Goal: Information Seeking & Learning: Learn about a topic

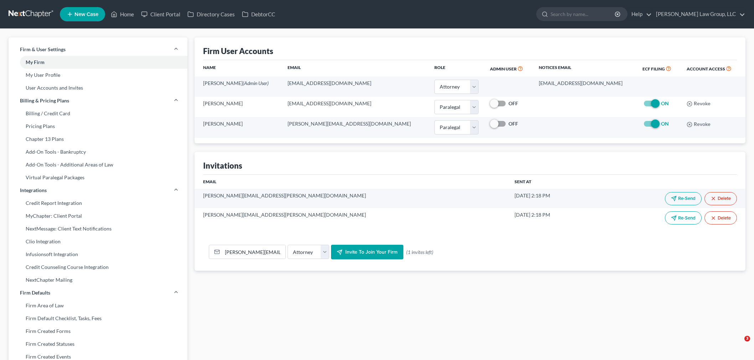
select select "0"
select select "1"
select select "attorney"
click at [38, 11] on link at bounding box center [32, 14] width 46 height 13
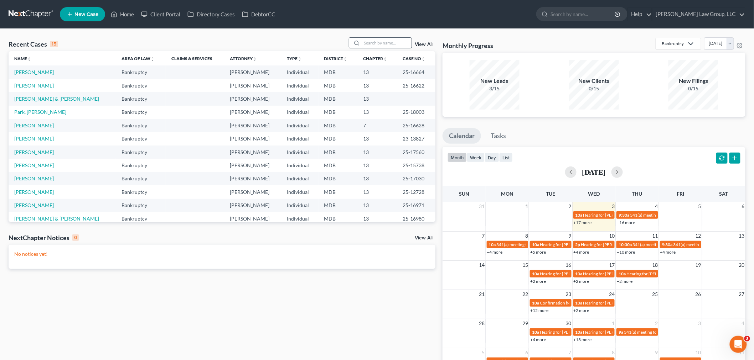
click at [371, 44] on input "search" at bounding box center [386, 43] width 50 height 10
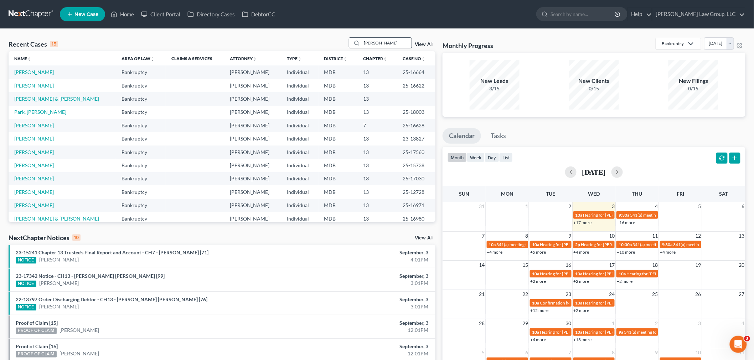
type input "goldson"
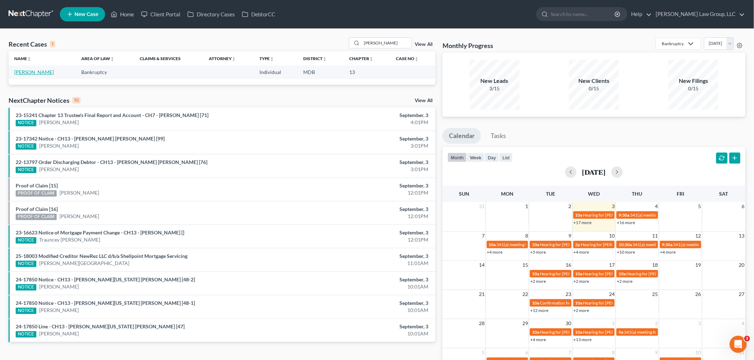
click at [36, 73] on link "[PERSON_NAME]" at bounding box center [34, 72] width 40 height 6
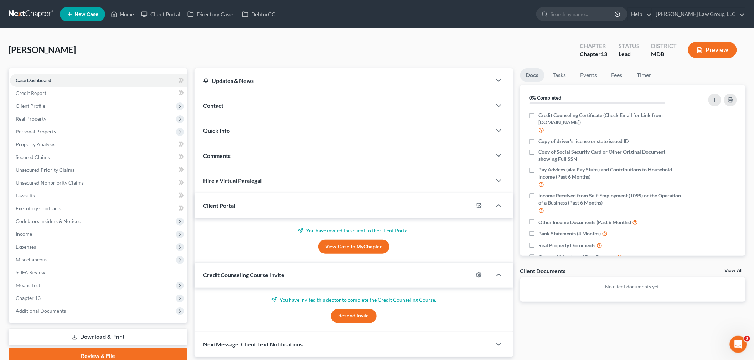
click at [33, 18] on link at bounding box center [32, 14] width 46 height 13
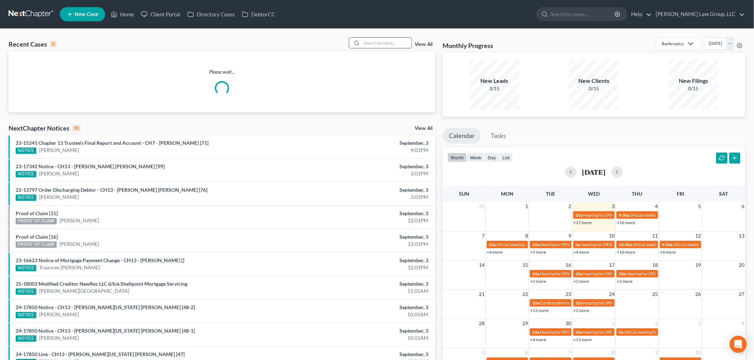
click at [371, 44] on input "search" at bounding box center [386, 43] width 50 height 10
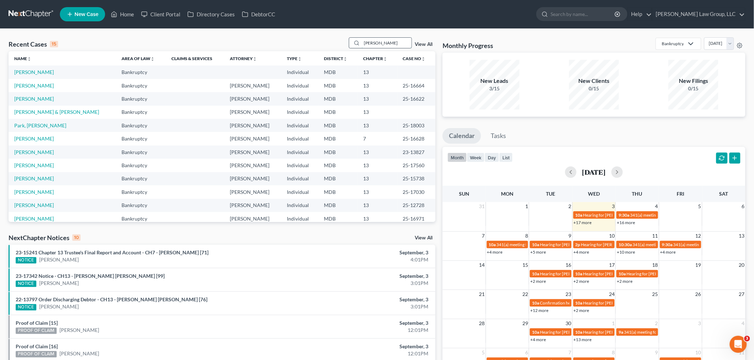
type input "[PERSON_NAME]"
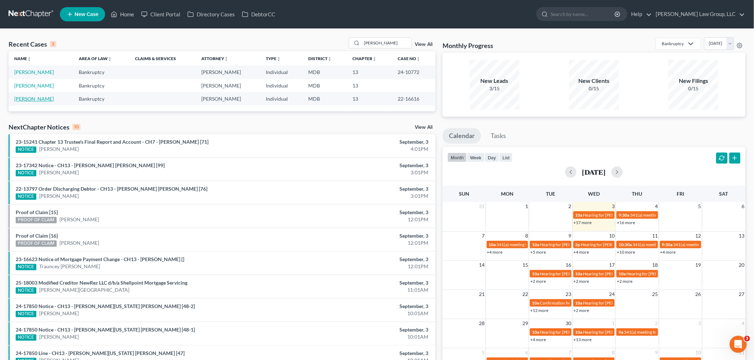
click at [29, 98] on link "[PERSON_NAME]" at bounding box center [34, 99] width 40 height 6
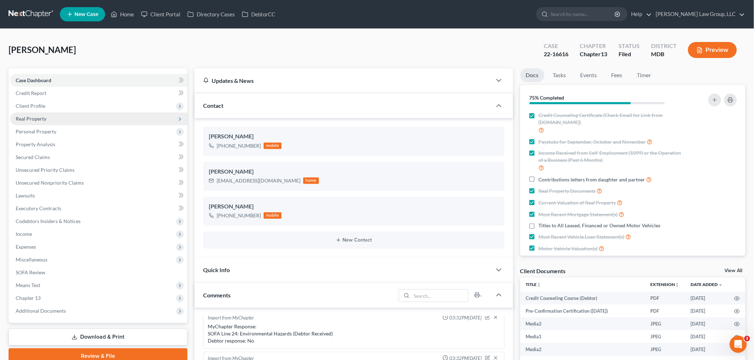
scroll to position [2900, 0]
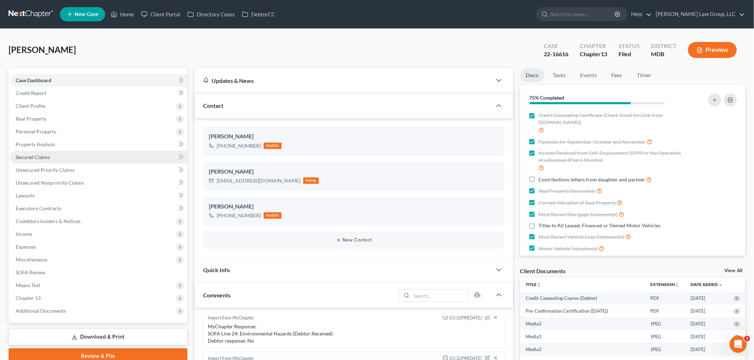
click at [56, 157] on link "Secured Claims" at bounding box center [98, 157] width 177 height 13
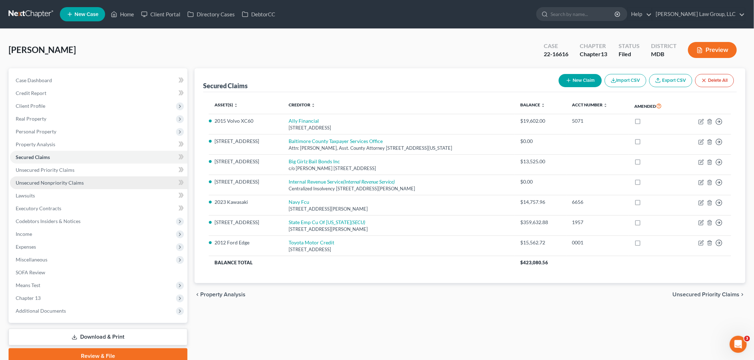
click at [55, 186] on link "Unsecured Nonpriority Claims" at bounding box center [98, 183] width 177 height 13
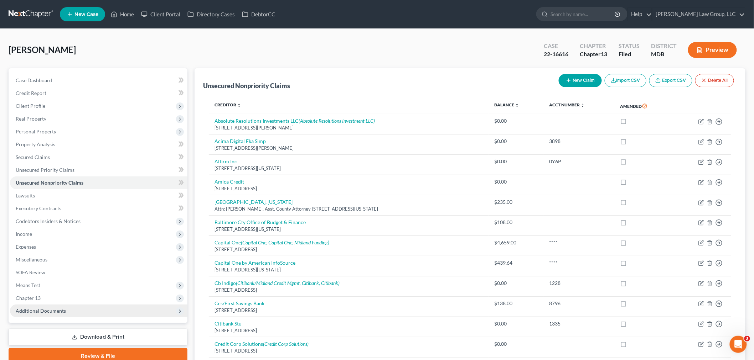
click at [57, 307] on span "Additional Documents" at bounding box center [98, 311] width 177 height 13
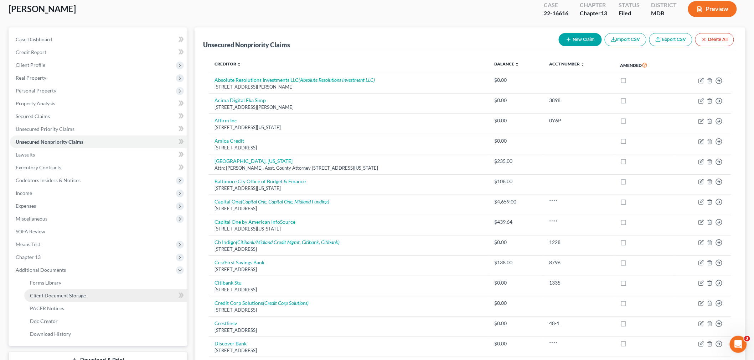
scroll to position [79, 0]
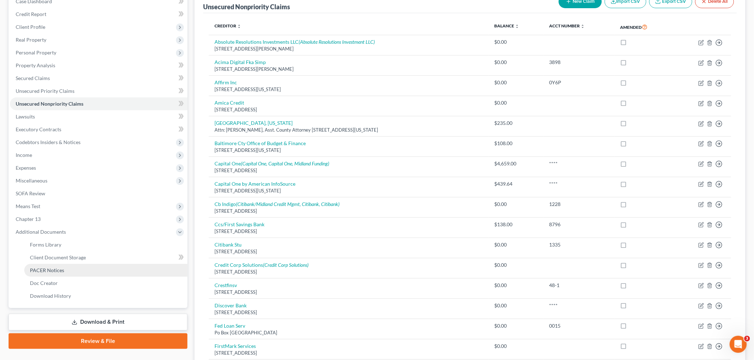
click at [72, 268] on link "PACER Notices" at bounding box center [105, 270] width 163 height 13
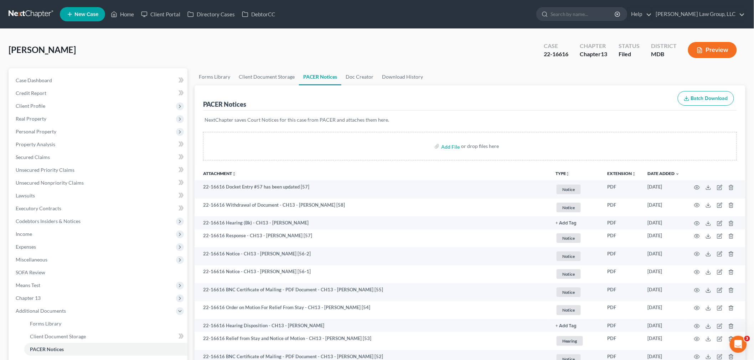
click at [569, 172] on icon "unfold_more" at bounding box center [568, 174] width 4 height 4
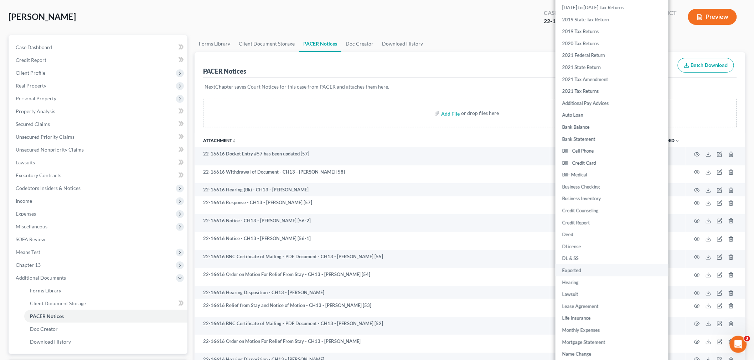
scroll to position [119, 0]
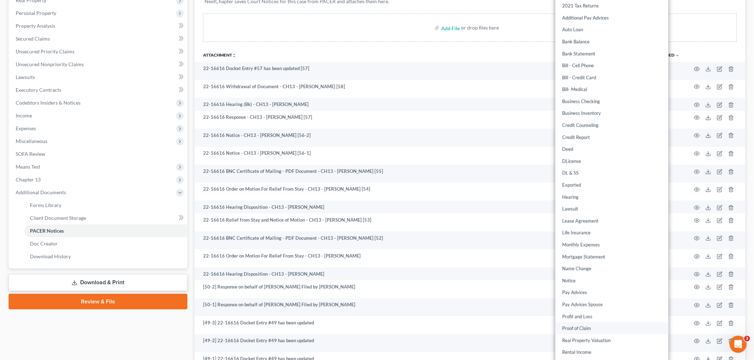
click at [581, 324] on link "Proof of Claim" at bounding box center [611, 329] width 113 height 12
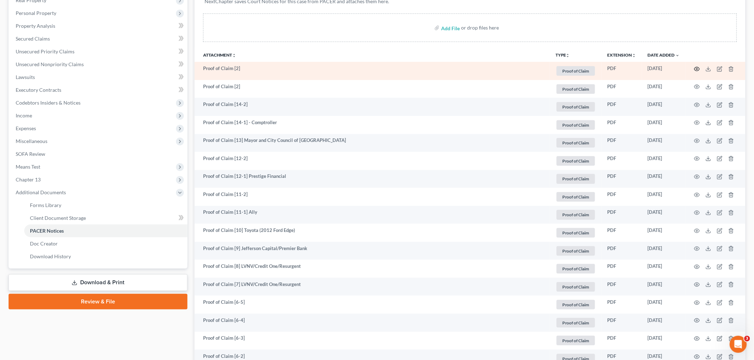
click at [695, 69] on icon "button" at bounding box center [697, 69] width 6 height 6
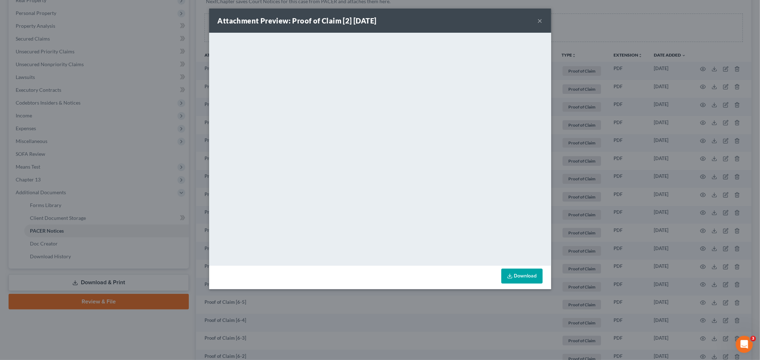
click at [540, 21] on button "×" at bounding box center [539, 20] width 5 height 9
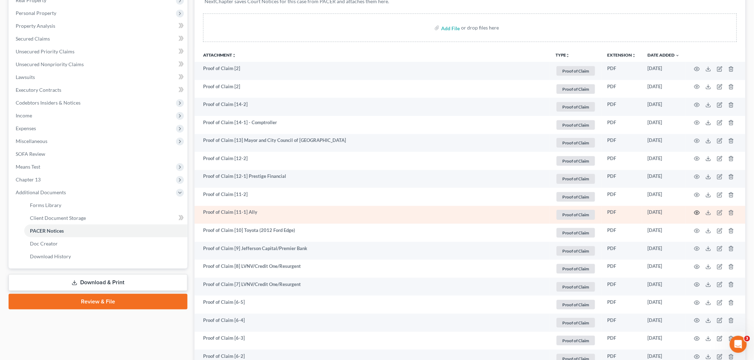
click at [695, 212] on icon "button" at bounding box center [697, 213] width 6 height 6
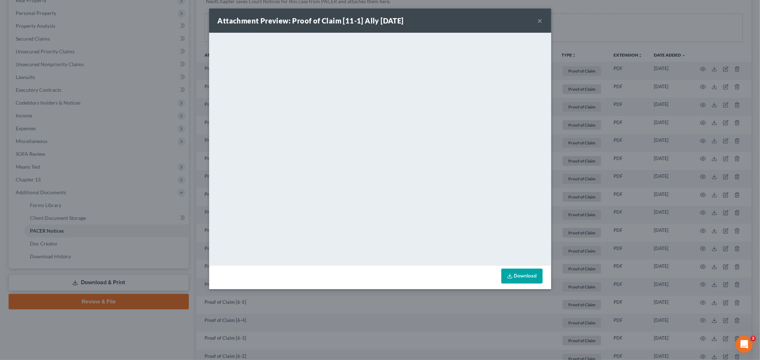
click at [541, 20] on button "×" at bounding box center [539, 20] width 5 height 9
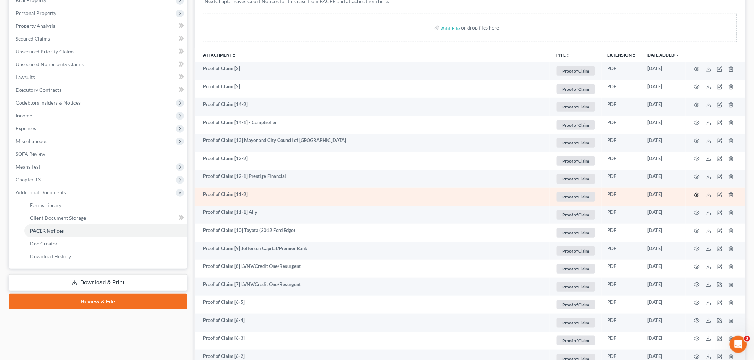
click at [695, 194] on icon "button" at bounding box center [696, 195] width 5 height 4
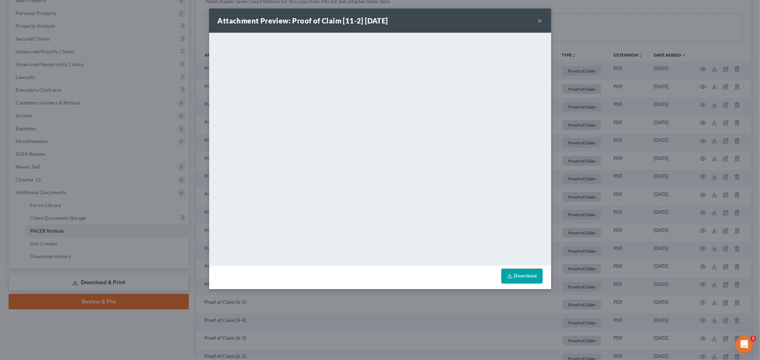
drag, startPoint x: 540, startPoint y: 20, endPoint x: 535, endPoint y: 21, distance: 5.4
click at [537, 21] on button "×" at bounding box center [539, 20] width 5 height 9
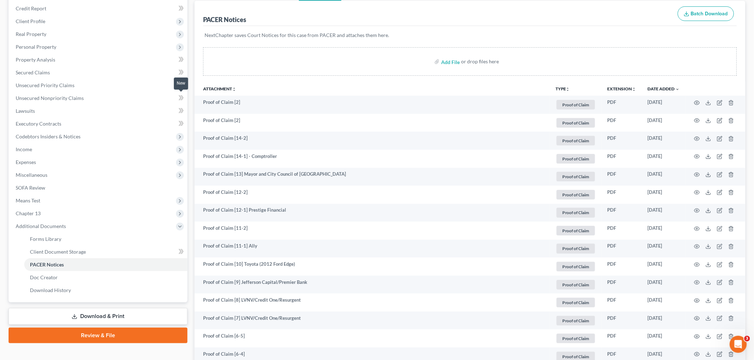
scroll to position [40, 0]
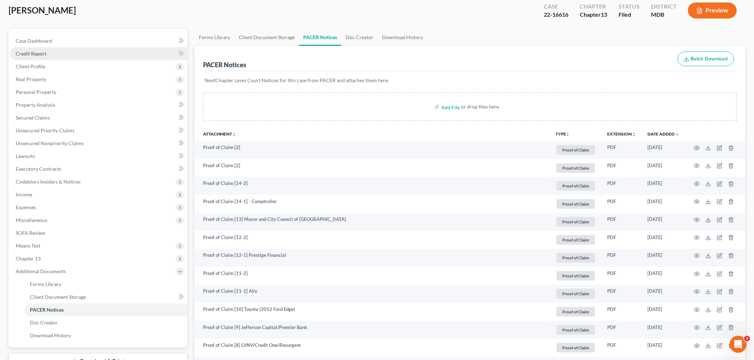
click at [45, 52] on span "Credit Report" at bounding box center [31, 54] width 31 height 6
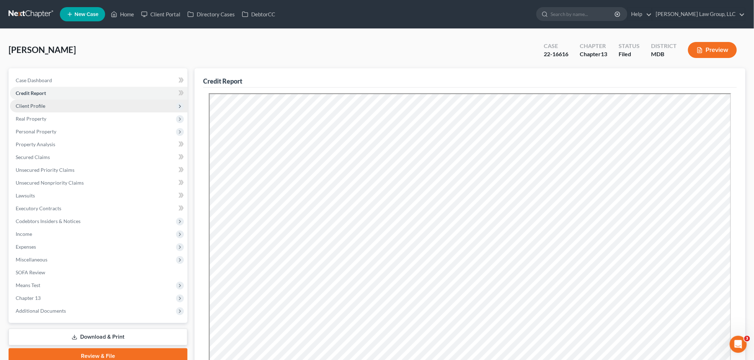
click at [37, 104] on span "Client Profile" at bounding box center [31, 106] width 30 height 6
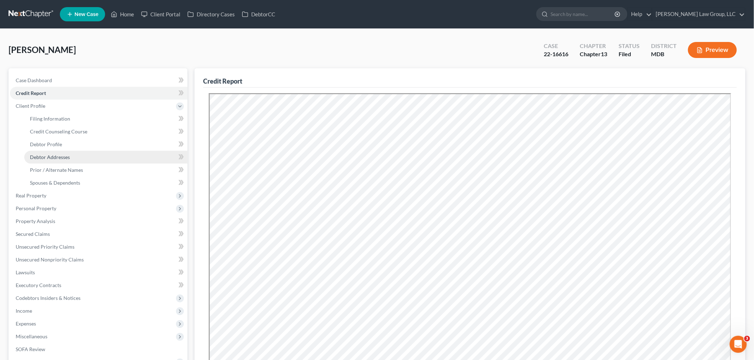
click at [50, 155] on span "Debtor Addresses" at bounding box center [50, 157] width 40 height 6
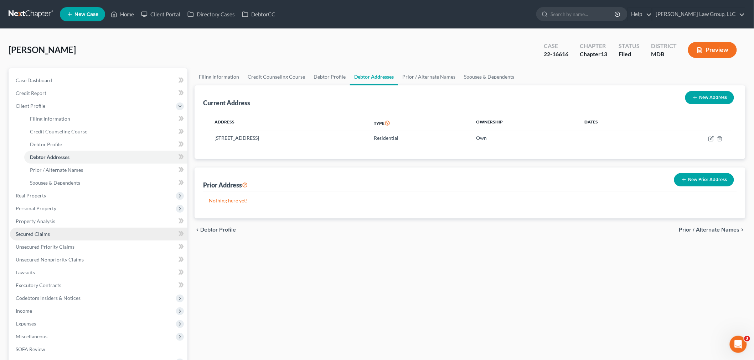
click at [51, 230] on link "Secured Claims" at bounding box center [98, 234] width 177 height 13
